Goal: Information Seeking & Learning: Check status

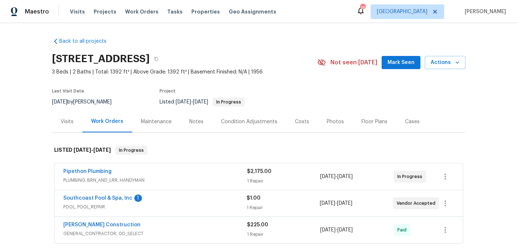
scroll to position [42, 0]
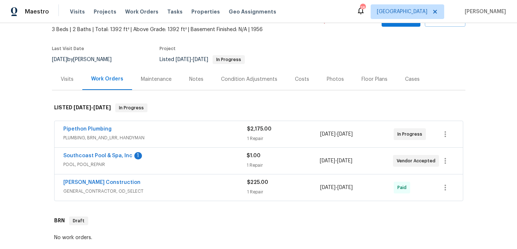
click at [110, 141] on span "PLUMBING, BRN_AND_LRR, HANDYMAN" at bounding box center [155, 137] width 184 height 7
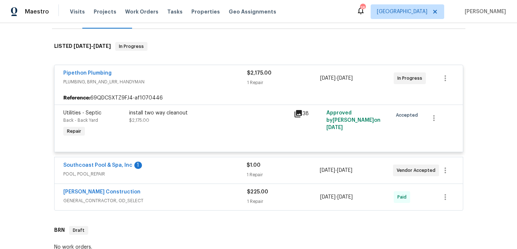
scroll to position [105, 0]
click at [102, 177] on span "POOL, POOL_REPAIR" at bounding box center [154, 173] width 183 height 7
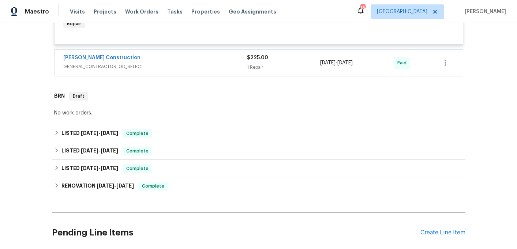
scroll to position [325, 0]
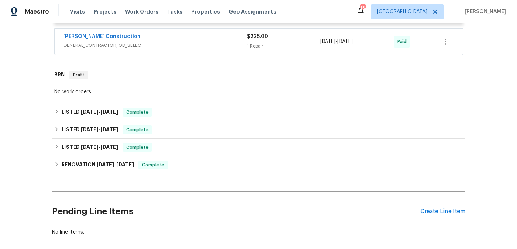
click at [134, 50] on div "[PERSON_NAME] Construction GENERAL_CONTRACTOR, OD_SELECT" at bounding box center [155, 42] width 184 height 18
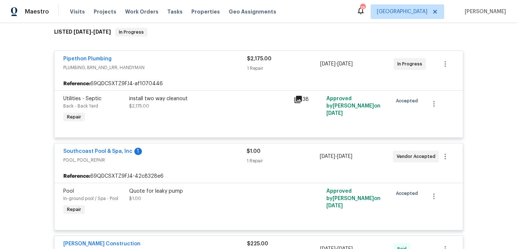
scroll to position [65, 0]
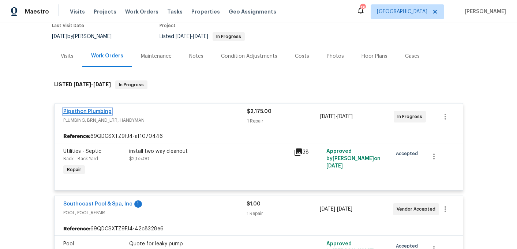
click at [89, 114] on link "Pipethon Plumbing" at bounding box center [87, 111] width 48 height 5
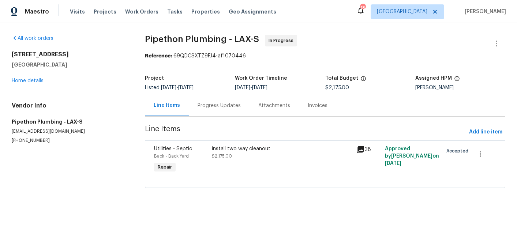
click at [257, 151] on div "install two way cleanout" at bounding box center [282, 148] width 140 height 7
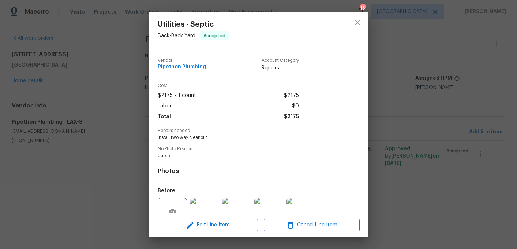
click at [120, 197] on div "Utilities - Septic Back - Back Yard Accepted Vendor Pipethon Plumbing Account C…" at bounding box center [258, 124] width 517 height 249
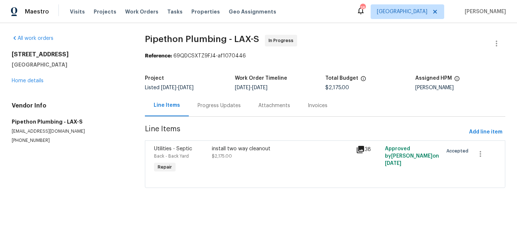
click at [228, 103] on div "Progress Updates" at bounding box center [218, 105] width 43 height 7
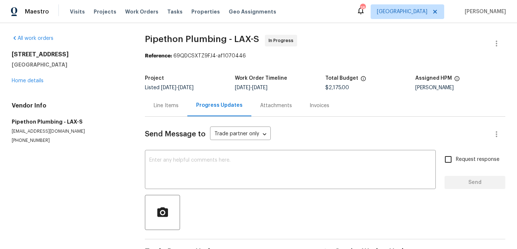
click at [271, 104] on div "Attachments" at bounding box center [276, 105] width 32 height 7
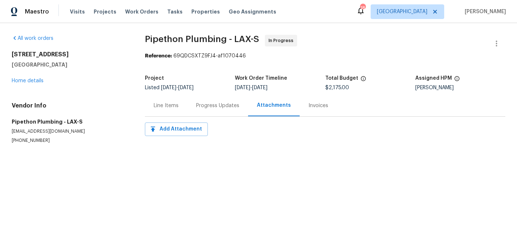
click at [321, 110] on div "Invoices" at bounding box center [317, 106] width 37 height 22
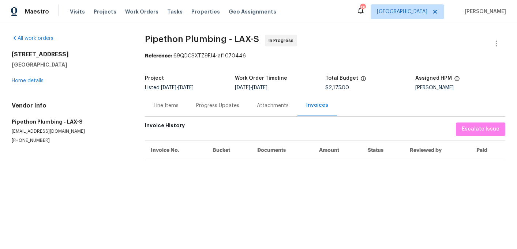
click at [169, 99] on div "Line Items" at bounding box center [166, 106] width 42 height 22
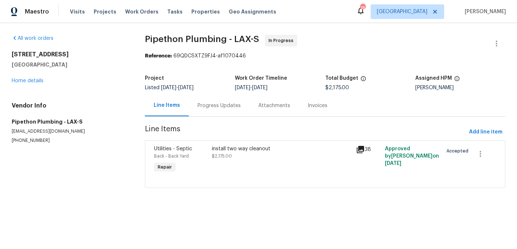
click at [311, 107] on div "Invoices" at bounding box center [317, 105] width 20 height 7
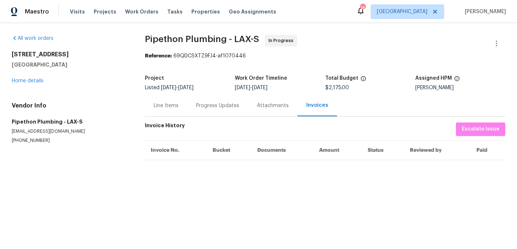
click at [263, 107] on div "Attachments" at bounding box center [273, 105] width 32 height 7
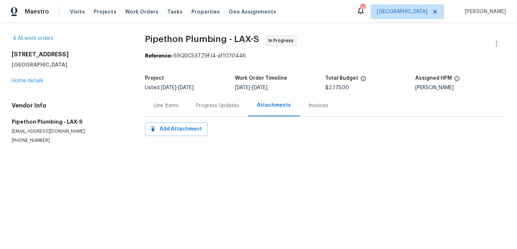
click at [219, 106] on div "Progress Updates" at bounding box center [217, 105] width 43 height 7
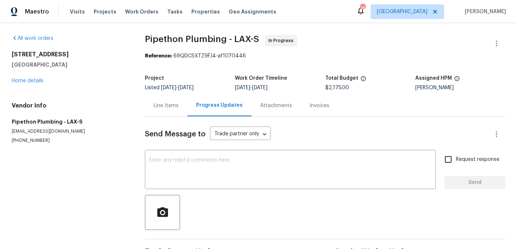
click at [173, 103] on div "Line Items" at bounding box center [166, 105] width 25 height 7
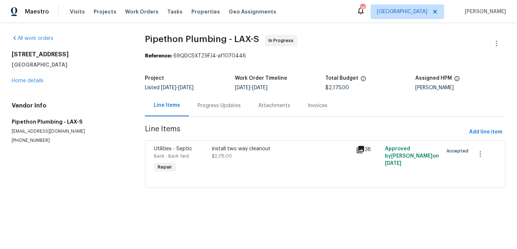
click at [213, 153] on div "install two way cleanout $2,175.00" at bounding box center [282, 152] width 140 height 15
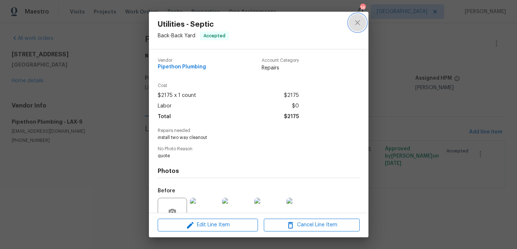
click at [358, 20] on icon "close" at bounding box center [357, 22] width 9 height 9
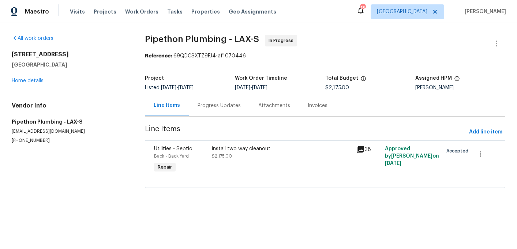
click at [275, 125] on span "Line Items" at bounding box center [305, 132] width 321 height 14
click at [214, 110] on div "Progress Updates" at bounding box center [219, 106] width 61 height 22
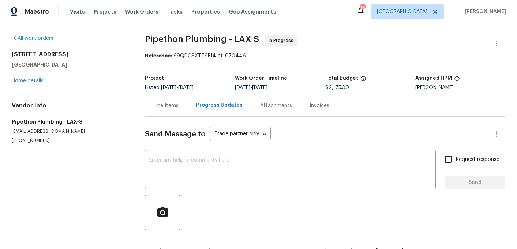
click at [314, 102] on div "Invoices" at bounding box center [318, 106] width 37 height 22
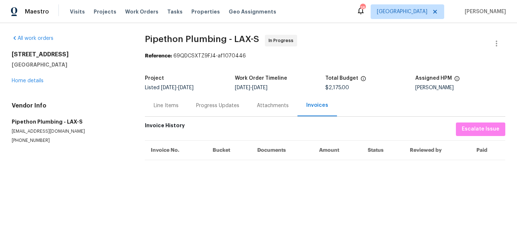
click at [169, 103] on div "Line Items" at bounding box center [166, 105] width 25 height 7
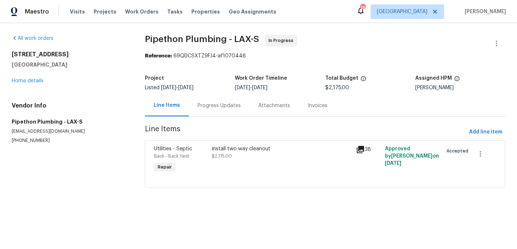
click at [247, 152] on div "install two way cleanout" at bounding box center [282, 148] width 140 height 7
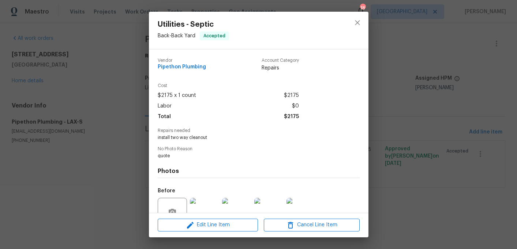
scroll to position [69, 0]
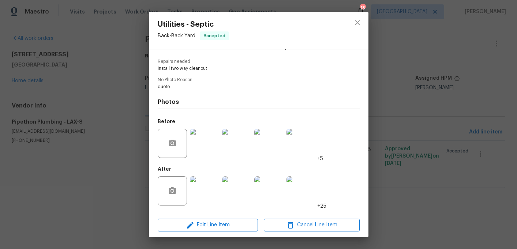
click at [205, 186] on img at bounding box center [204, 190] width 29 height 29
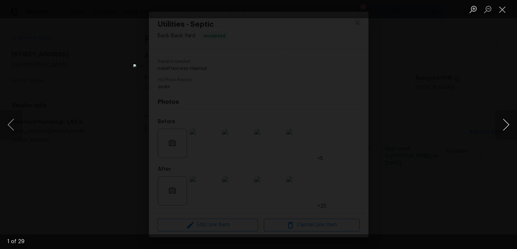
click at [511, 124] on button "Next image" at bounding box center [506, 124] width 22 height 29
click at [510, 124] on button "Next image" at bounding box center [506, 124] width 22 height 29
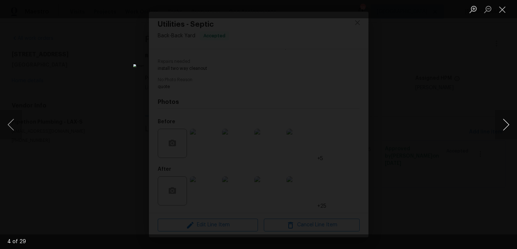
click at [510, 124] on button "Next image" at bounding box center [506, 124] width 22 height 29
click at [467, 91] on div "Lightbox" at bounding box center [258, 124] width 517 height 249
click at [508, 11] on button "Close lightbox" at bounding box center [502, 9] width 15 height 13
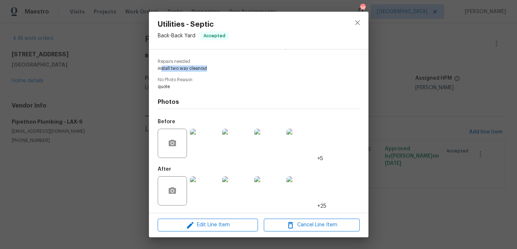
drag, startPoint x: 162, startPoint y: 67, endPoint x: 218, endPoint y: 67, distance: 56.7
click at [219, 67] on span "install two way cleanout" at bounding box center [249, 68] width 182 height 6
click at [218, 67] on span "install two way cleanout" at bounding box center [249, 68] width 182 height 6
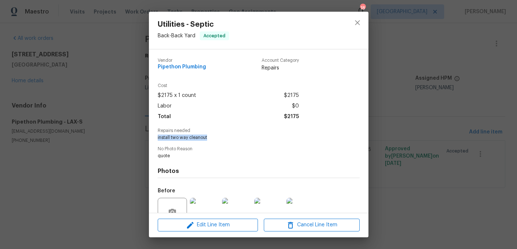
drag, startPoint x: 211, startPoint y: 140, endPoint x: 155, endPoint y: 136, distance: 55.7
click at [155, 136] on div "Vendor Pipethon Plumbing Account Category Repairs Cost $2175 x 1 count $2175 La…" at bounding box center [258, 130] width 219 height 163
copy span "install two way cleanout"
click at [89, 158] on div "Utilities - Septic Back - Back Yard Accepted Vendor Pipethon Plumbing Account C…" at bounding box center [258, 124] width 517 height 249
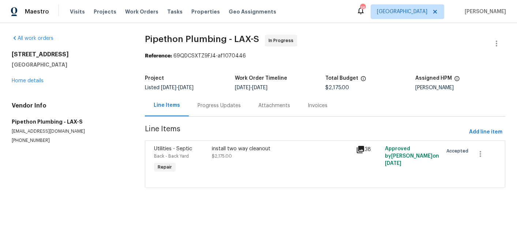
click at [213, 121] on section "Pipethon Plumbing - LAX-S In Progress Reference: 69QDCSXTZ9FJ4-af1070446 Projec…" at bounding box center [325, 116] width 360 height 162
click at [211, 107] on div "Progress Updates" at bounding box center [218, 105] width 43 height 7
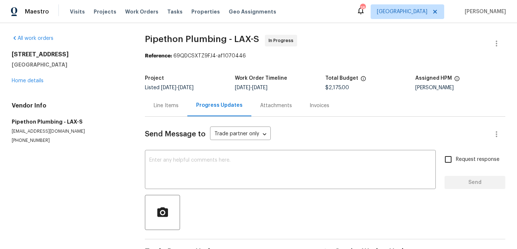
click at [164, 106] on div "Line Items" at bounding box center [166, 105] width 25 height 7
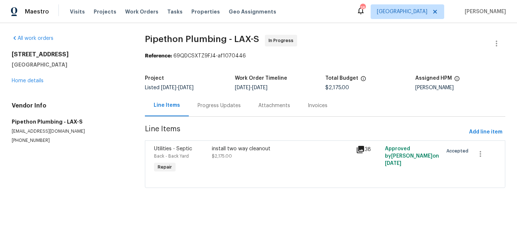
click at [19, 87] on div "All work orders [STREET_ADDRESS] Home details Vendor Info Pipethon Plumbing - L…" at bounding box center [70, 89] width 116 height 109
click at [19, 82] on link "Home details" at bounding box center [28, 80] width 32 height 5
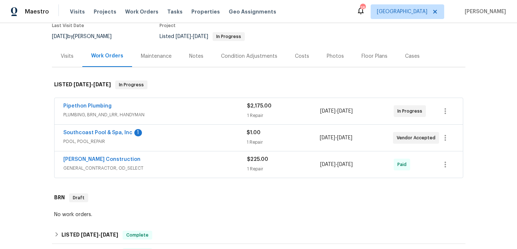
scroll to position [83, 0]
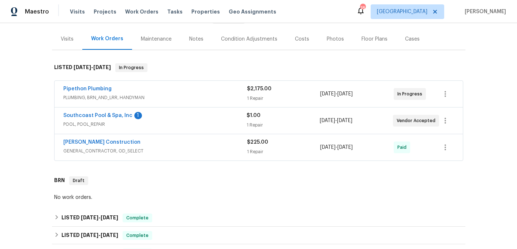
click at [216, 94] on div "Pipethon Plumbing" at bounding box center [155, 89] width 184 height 9
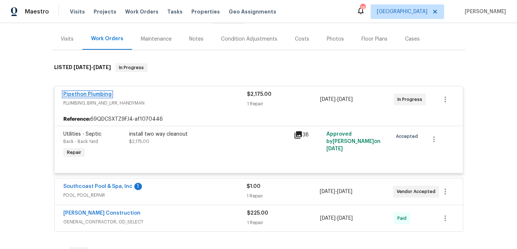
click at [84, 97] on link "Pipethon Plumbing" at bounding box center [87, 94] width 48 height 5
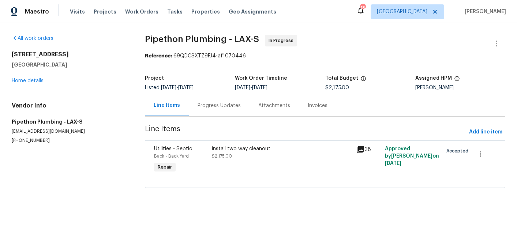
click at [217, 108] on div "Progress Updates" at bounding box center [218, 105] width 43 height 7
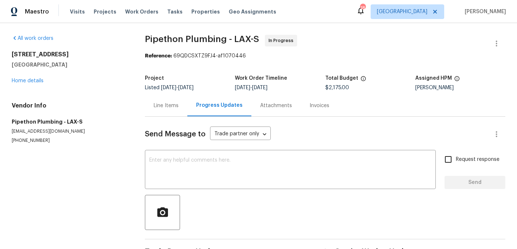
scroll to position [23, 0]
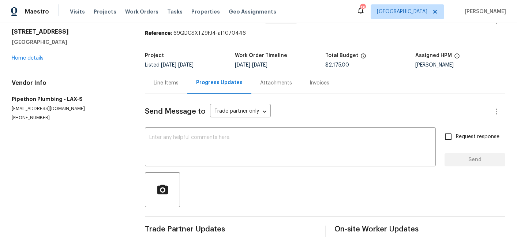
click at [167, 86] on div "Line Items" at bounding box center [166, 82] width 25 height 7
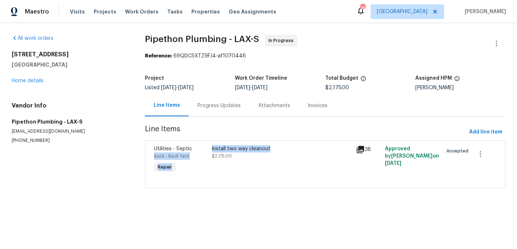
drag, startPoint x: 209, startPoint y: 147, endPoint x: 273, endPoint y: 150, distance: 64.4
click at [275, 150] on div "Utilities - Septic Back - Back Yard Repair install two way cleanout $2,175.00 3…" at bounding box center [325, 160] width 346 height 34
click at [275, 208] on html "Maestro Visits Projects Work Orders Tasks Properties Geo Assignments 18 [GEOGRA…" at bounding box center [258, 104] width 517 height 208
click at [120, 105] on h4 "Vendor Info" at bounding box center [70, 105] width 116 height 7
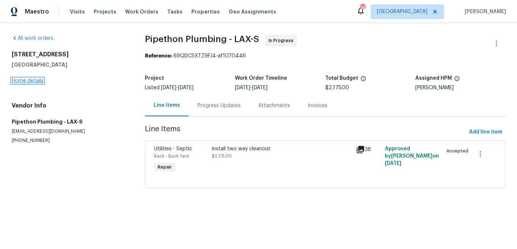
click at [27, 79] on link "Home details" at bounding box center [28, 80] width 32 height 5
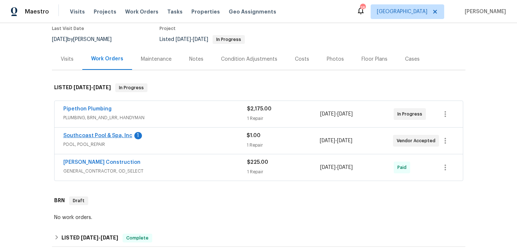
scroll to position [71, 0]
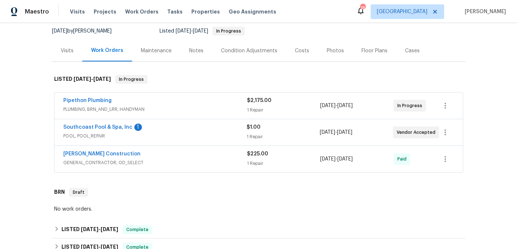
click at [128, 113] on span "PLUMBING, BRN_AND_LRR, HANDYMAN" at bounding box center [155, 109] width 184 height 7
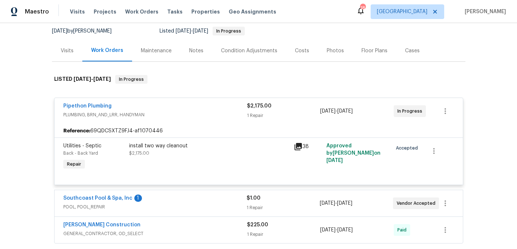
scroll to position [151, 0]
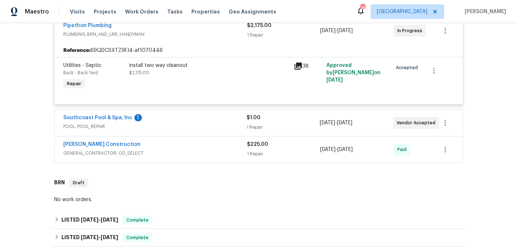
click at [297, 70] on icon at bounding box center [297, 66] width 7 height 7
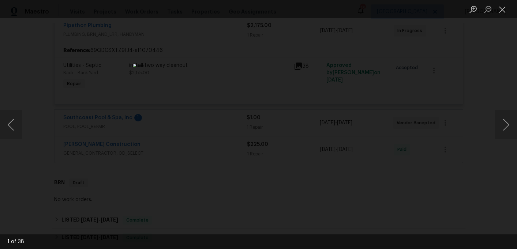
click at [452, 56] on div "Lightbox" at bounding box center [258, 124] width 517 height 249
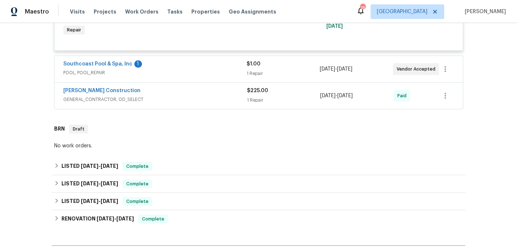
scroll to position [178, 0]
